Goal: Transaction & Acquisition: Purchase product/service

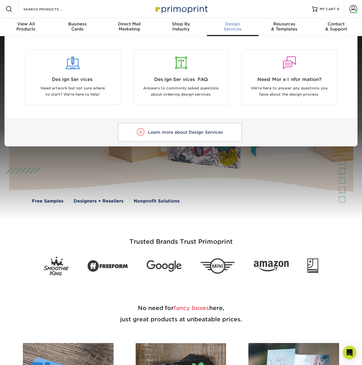
click at [232, 21] on span "Design" at bounding box center [233, 23] width 52 height 5
click at [59, 97] on p "Need artwork but not sure where to start? We're here to help!" at bounding box center [73, 91] width 86 height 13
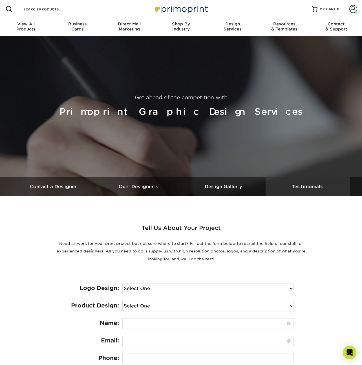
click at [315, 184] on h3 "Testimonials" at bounding box center [308, 186] width 85 height 5
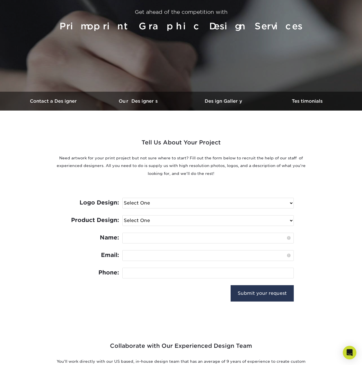
scroll to position [83, 0]
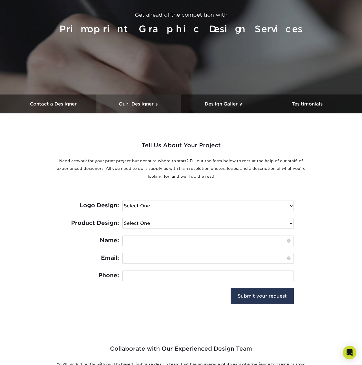
click at [148, 104] on h3 "Our Designers" at bounding box center [138, 103] width 85 height 5
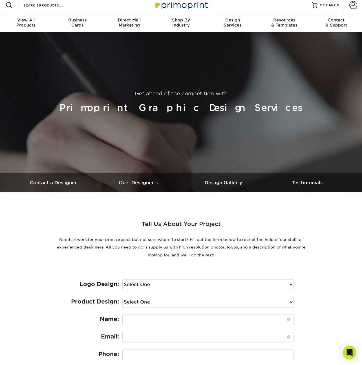
scroll to position [0, 0]
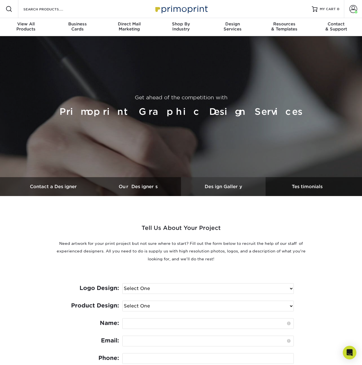
click at [227, 187] on h3 "Design Gallery" at bounding box center [223, 186] width 85 height 5
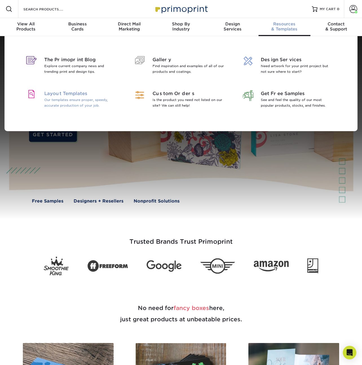
click at [76, 103] on p "Our templates ensure proper, speedy, accurate production of your job." at bounding box center [80, 102] width 73 height 11
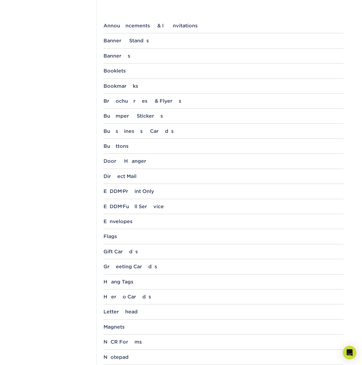
scroll to position [264, 0]
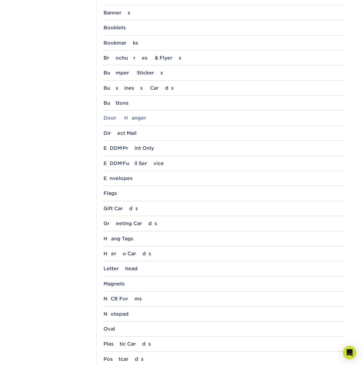
click at [129, 119] on div "Door Hanger" at bounding box center [223, 118] width 240 height 6
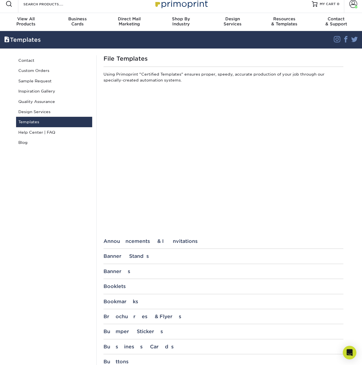
scroll to position [0, 0]
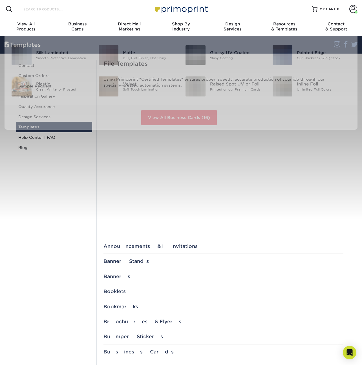
click at [56, 8] on input "Search Products" at bounding box center [50, 9] width 55 height 7
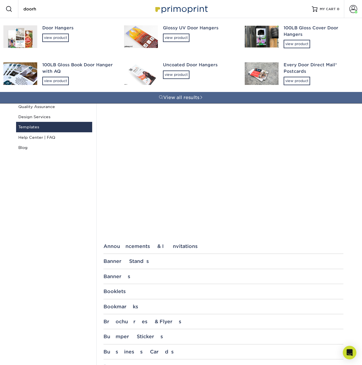
type input "door"
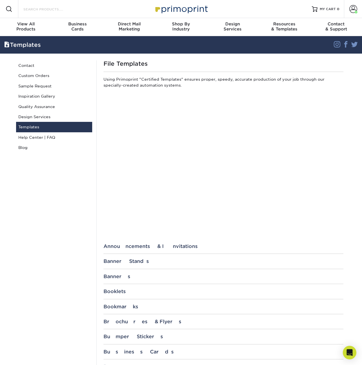
click at [59, 10] on input "Search Products" at bounding box center [50, 9] width 55 height 7
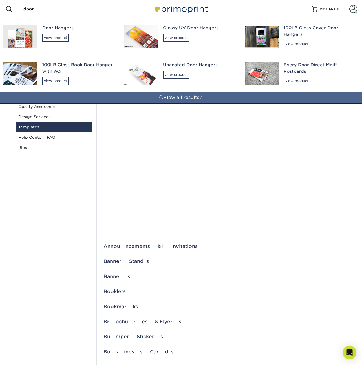
type input "door"
click at [50, 28] on div "Door Hangers" at bounding box center [78, 28] width 72 height 6
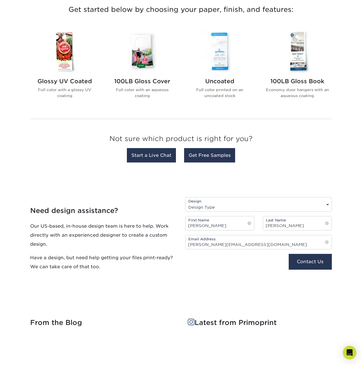
scroll to position [228, 0]
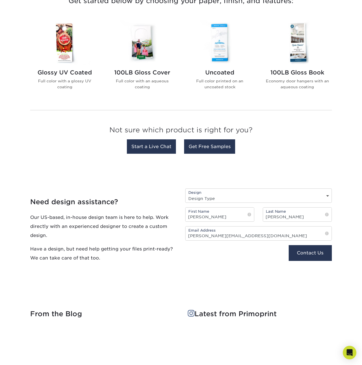
click at [221, 66] on div "Uncoated Full color printed on an uncoated stock" at bounding box center [220, 82] width 64 height 34
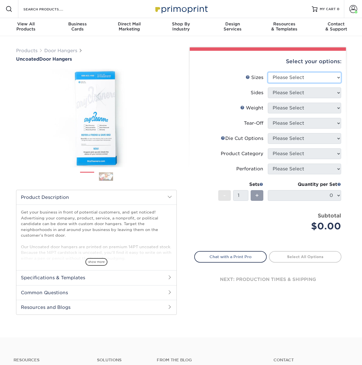
click at [283, 80] on select "Please Select 3.5" x 8.5" 3.5" x 11" 4" x 7" 4.25" x 11" 4.25" x 11"" at bounding box center [304, 77] width 73 height 11
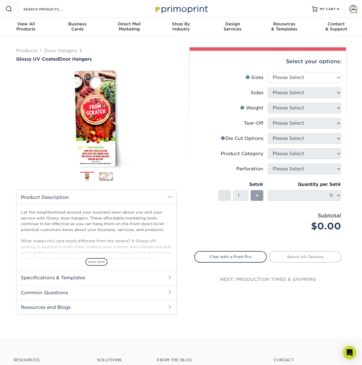
click at [299, 72] on div "Select your options:" at bounding box center [267, 61] width 147 height 21
click at [300, 76] on select "Please Select 3.5" x 8.5" 3.5" x 11" 4" x 7" 4.25" x 11" 4.25" x 14"" at bounding box center [304, 77] width 73 height 11
select select "4.25x14.00"
click at [268, 72] on select "Please Select 3.5" x 8.5" 3.5" x 11" 4" x 7" 4.25" x 11" 4.25" x 14"" at bounding box center [304, 77] width 73 height 11
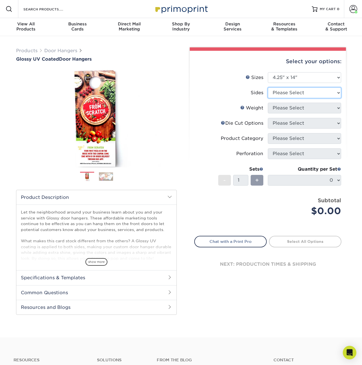
click at [284, 94] on select "Please Select Print Both Sides Print Front Only" at bounding box center [304, 92] width 73 height 11
select select "13abbda7-1d64-4f25-8bb2-c179b224825d"
click at [268, 87] on select "Please Select Print Both Sides Print Front Only" at bounding box center [304, 92] width 73 height 11
click at [283, 108] on select "Please Select 16PT 14PT" at bounding box center [304, 108] width 73 height 11
select select "16PT"
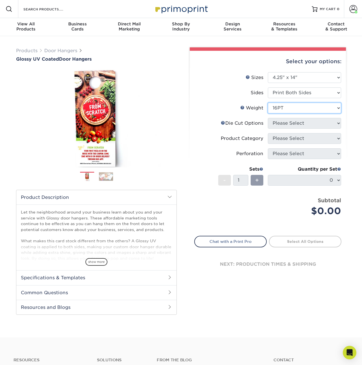
click at [268, 103] on select "Please Select 16PT 14PT" at bounding box center [304, 108] width 73 height 11
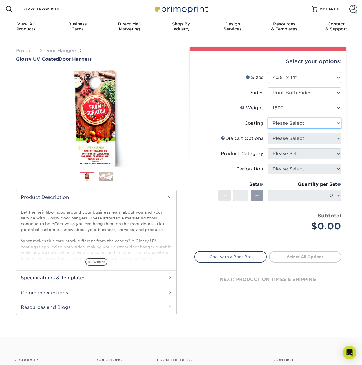
click at [284, 125] on select at bounding box center [304, 123] width 73 height 11
select select "1e8116af-acfc-44b1-83dc-8181aa338834"
click at [268, 118] on select at bounding box center [304, 123] width 73 height 11
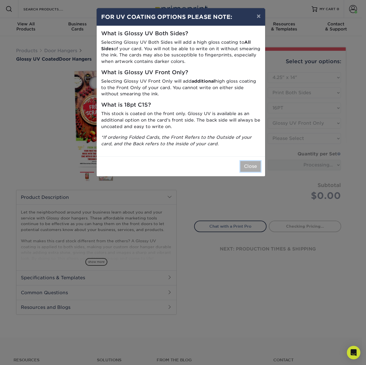
click at [248, 164] on button "Close" at bounding box center [251, 166] width 20 height 11
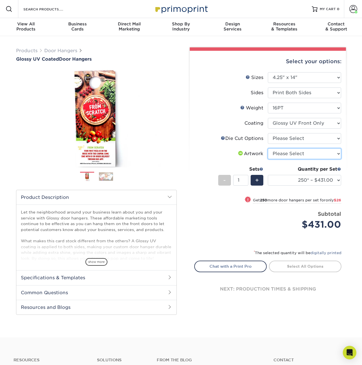
click at [281, 151] on select "Please Select I will upload files I need a design - $100" at bounding box center [304, 153] width 73 height 11
click at [285, 135] on select "Please Select Standard Die Cut Arch Die Cut Starburst Die Cut" at bounding box center [304, 138] width 73 height 11
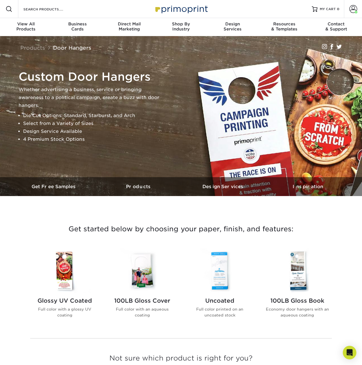
click at [281, 302] on h2 "100LB Gloss Book" at bounding box center [297, 300] width 64 height 7
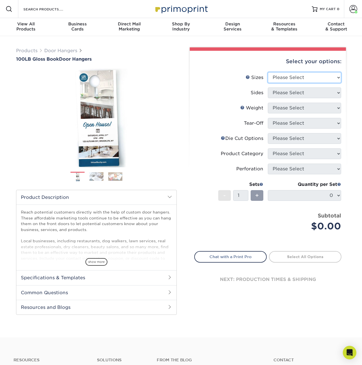
click at [288, 80] on select "Please Select 3.5" x 8.5" 3.5" x 11" 4" x 7" 4.25" x 11" 4.25" x 14"" at bounding box center [304, 77] width 73 height 11
select select "4.25x14.00"
click at [268, 72] on select "Please Select 3.5" x 8.5" 3.5" x 11" 4" x 7" 4.25" x 11" 4.25" x 14"" at bounding box center [304, 77] width 73 height 11
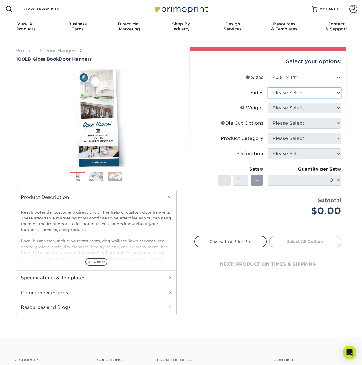
click at [277, 96] on select "Please Select Print Both Sides Print Front Only" at bounding box center [304, 92] width 73 height 11
select select "13abbda7-1d64-4f25-8bb2-c179b224825d"
click at [268, 87] on select "Please Select Print Both Sides Print Front Only" at bounding box center [304, 92] width 73 height 11
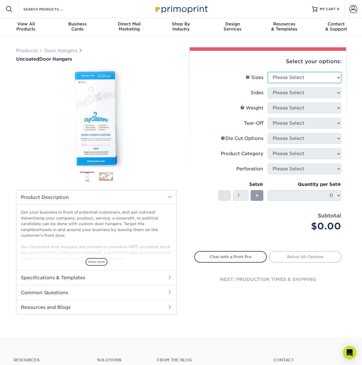
click at [292, 78] on select "Please Select 3.5" x 8.5" 3.5" x 11" 4" x 7" 4.25" x 11" 4.25" x 11"" at bounding box center [304, 77] width 73 height 11
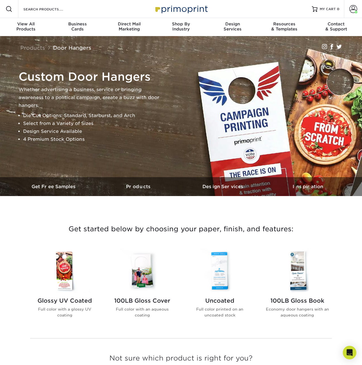
click at [229, 277] on img at bounding box center [220, 270] width 64 height 44
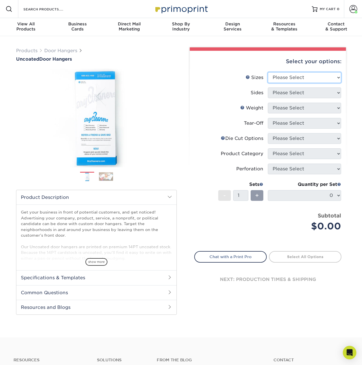
click at [288, 75] on select "Please Select 3.5" x 8.5" 3.5" x 11" 4" x 7" 4.25" x 11" 4.25" x 11"" at bounding box center [304, 77] width 73 height 11
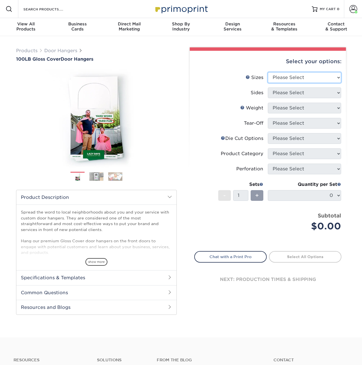
click at [280, 76] on select "Please Select 3.5" x 8.5" 3.5" x 11" 4" x 7" 4.25" x 11" 4.25" x 14"" at bounding box center [304, 77] width 73 height 11
select select "4.25x14.00"
click at [268, 72] on select "Please Select 3.5" x 8.5" 3.5" x 11" 4" x 7" 4.25" x 11" 4.25" x 14"" at bounding box center [304, 77] width 73 height 11
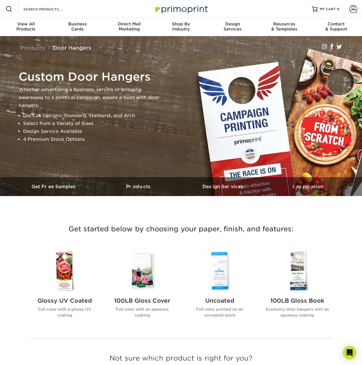
click at [300, 280] on img at bounding box center [297, 270] width 64 height 44
